Goal: Transaction & Acquisition: Download file/media

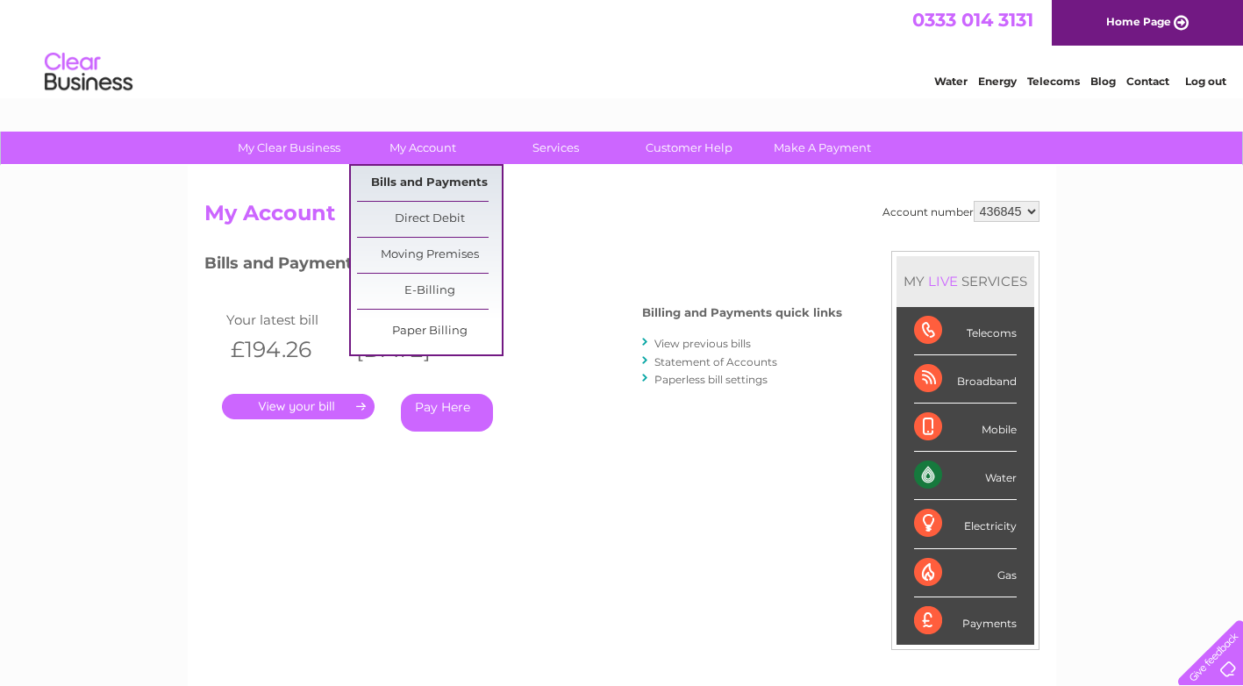
click at [405, 179] on link "Bills and Payments" at bounding box center [429, 183] width 145 height 35
click at [448, 176] on link "Bills and Payments" at bounding box center [429, 183] width 145 height 35
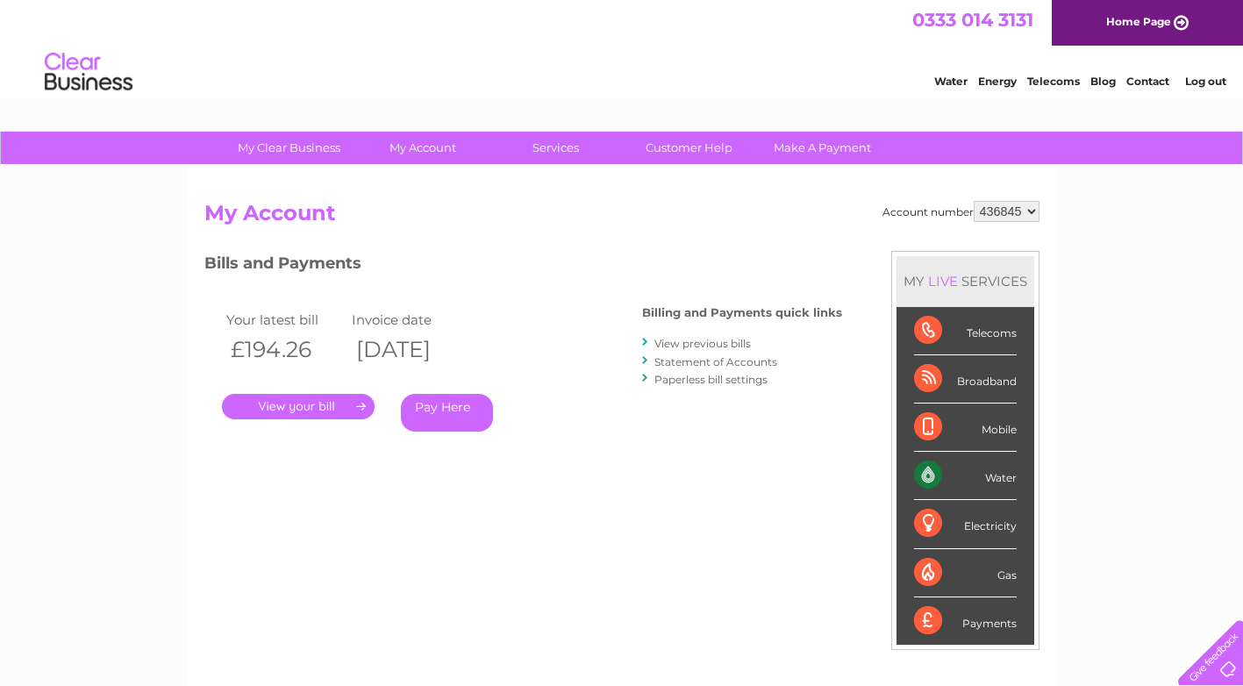
click at [696, 342] on link "View previous bills" at bounding box center [703, 343] width 97 height 13
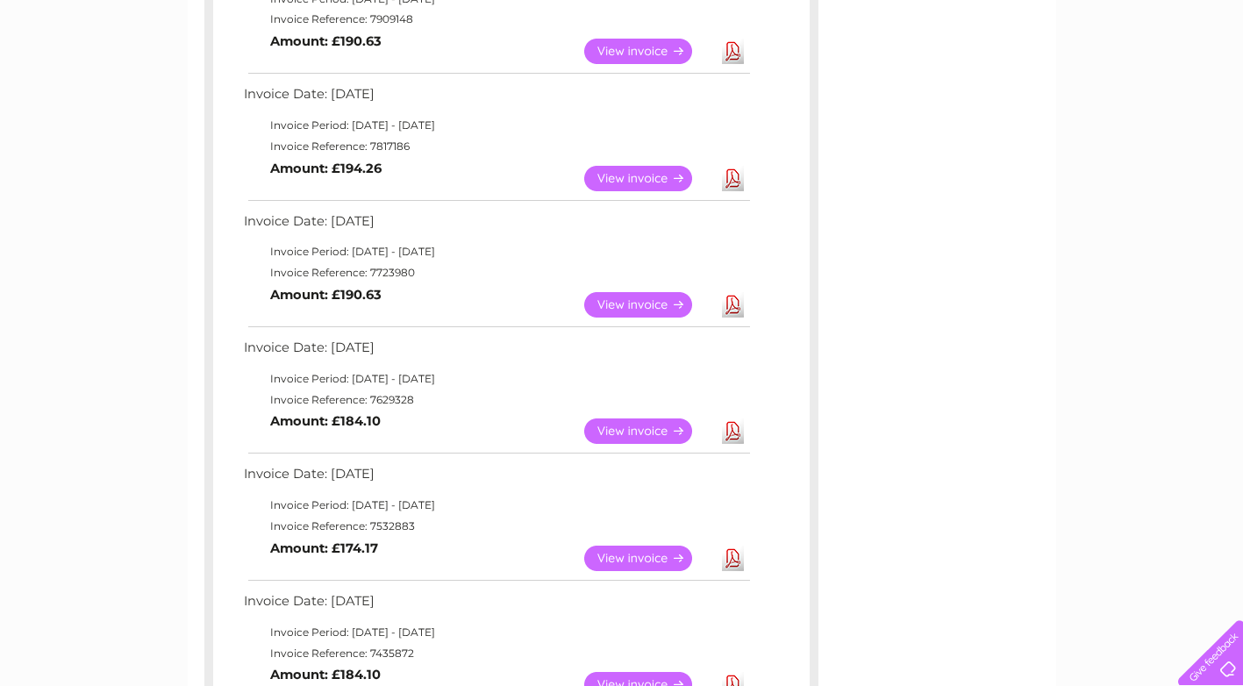
scroll to position [502, 0]
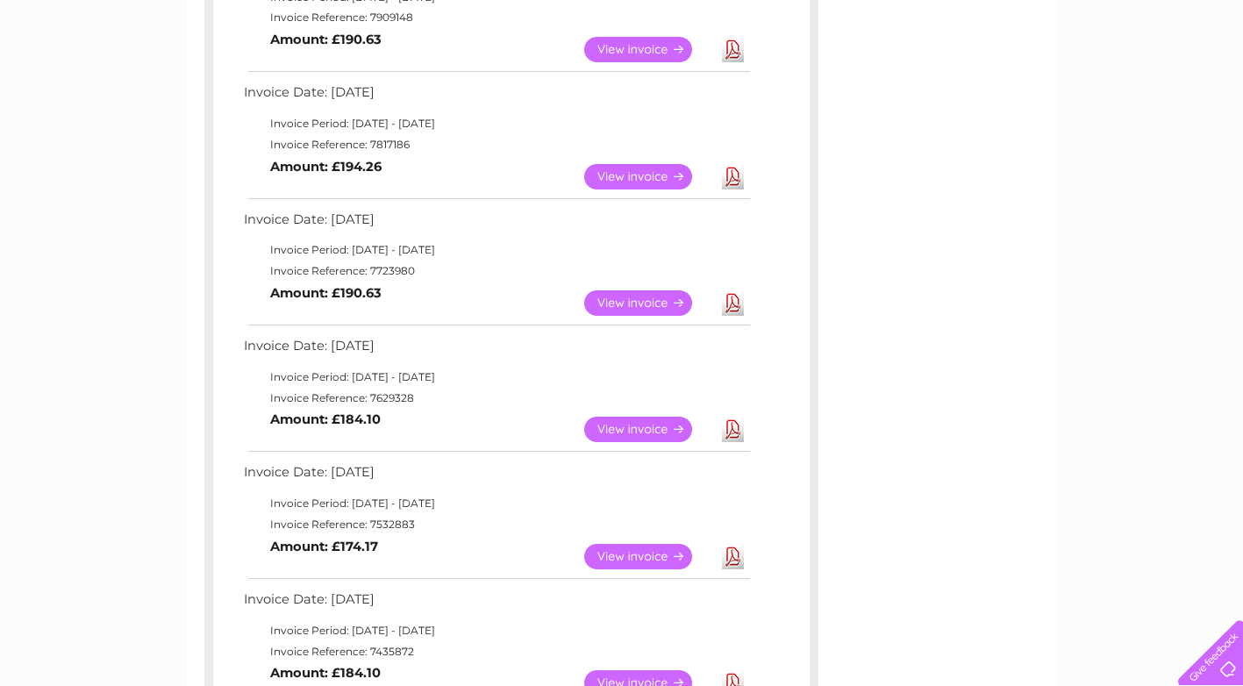
drag, startPoint x: 653, startPoint y: 427, endPoint x: 745, endPoint y: 453, distance: 95.6
click at [745, 453] on div "Invoice Date: 11 August 2025 Invoice Period: 1 August 2025 - 31 August 2025 Inv…" at bounding box center [511, 329] width 597 height 1005
click at [684, 436] on link "View" at bounding box center [648, 429] width 129 height 25
click at [650, 422] on link "View" at bounding box center [648, 429] width 129 height 25
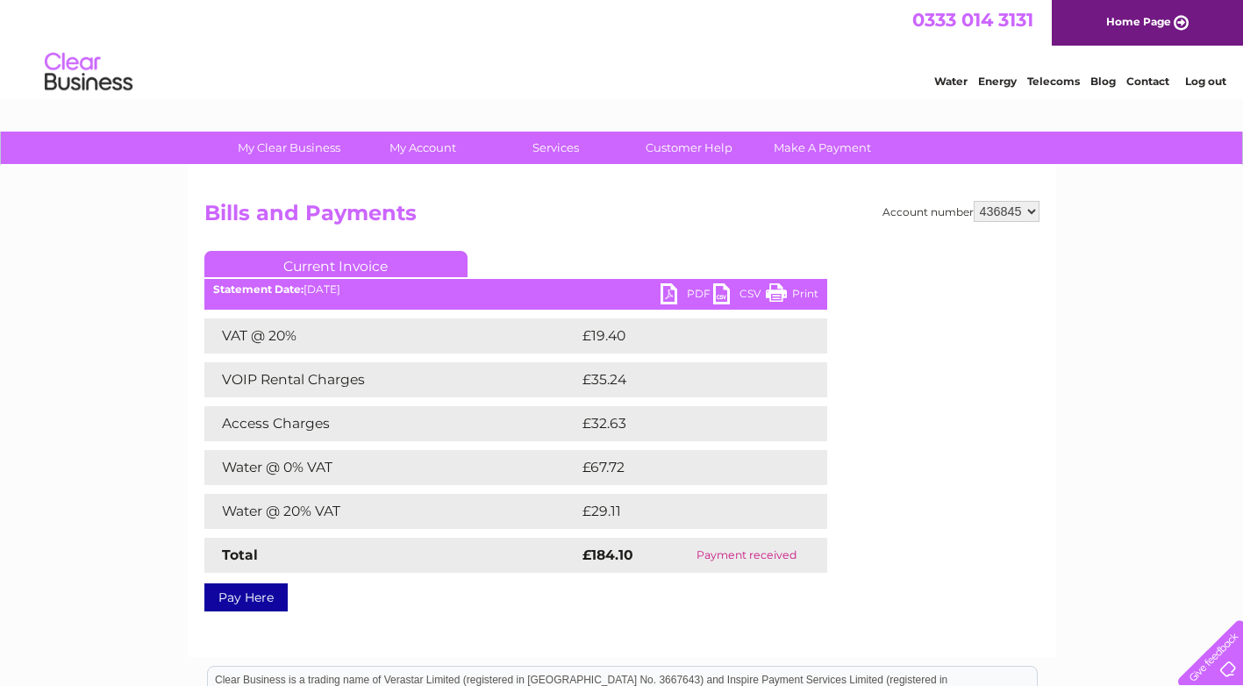
click at [692, 290] on link "PDF" at bounding box center [687, 295] width 53 height 25
click at [696, 287] on link "PDF" at bounding box center [687, 295] width 53 height 25
click at [690, 293] on link "PDF" at bounding box center [687, 295] width 53 height 25
